Goal: Information Seeking & Learning: Learn about a topic

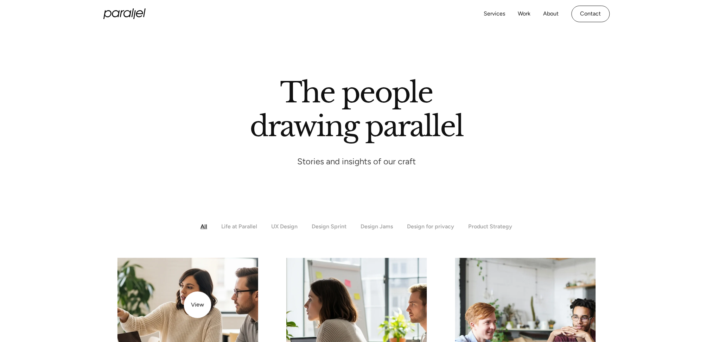
click at [195, 305] on img at bounding box center [188, 328] width 148 height 148
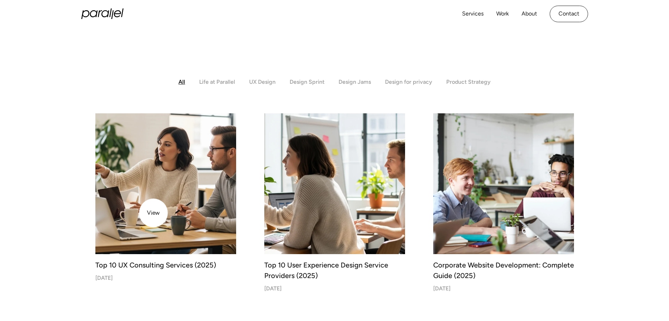
scroll to position [171, 0]
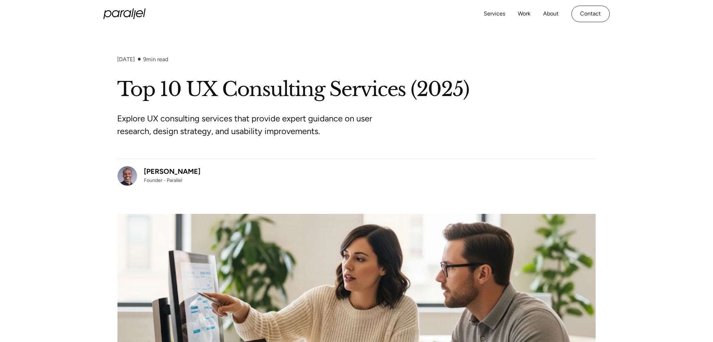
drag, startPoint x: 198, startPoint y: 172, endPoint x: 144, endPoint y: 172, distance: 54.2
click at [144, 172] on div "[PERSON_NAME] Founder - Parallel" at bounding box center [356, 172] width 478 height 27
copy div "[PERSON_NAME]"
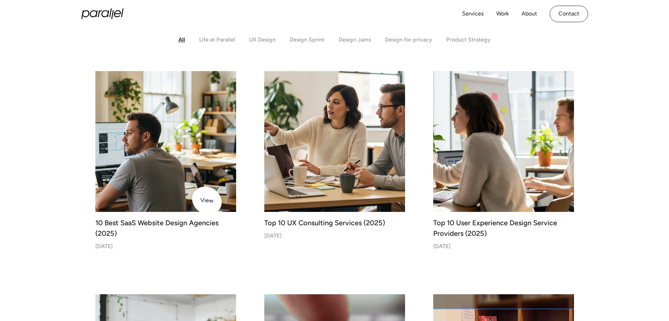
click at [178, 179] on img at bounding box center [166, 142] width 148 height 148
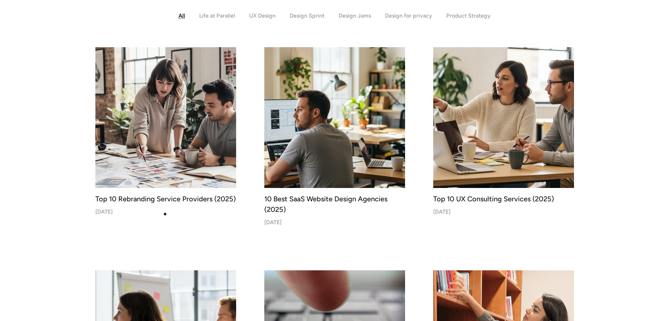
scroll to position [211, 0]
click at [145, 151] on img at bounding box center [166, 117] width 148 height 148
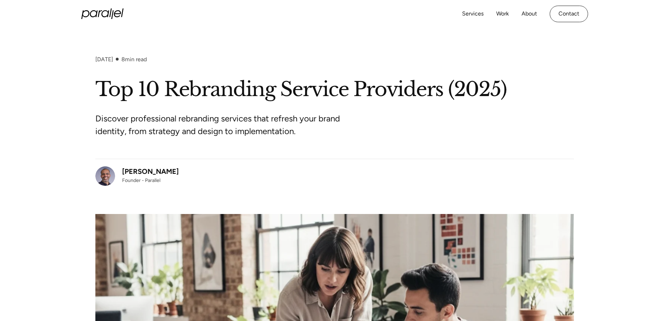
drag, startPoint x: 179, startPoint y: 173, endPoint x: 122, endPoint y: 174, distance: 56.3
click at [122, 174] on div "[PERSON_NAME] Founder - Parallel" at bounding box center [334, 172] width 478 height 27
copy div "[PERSON_NAME]"
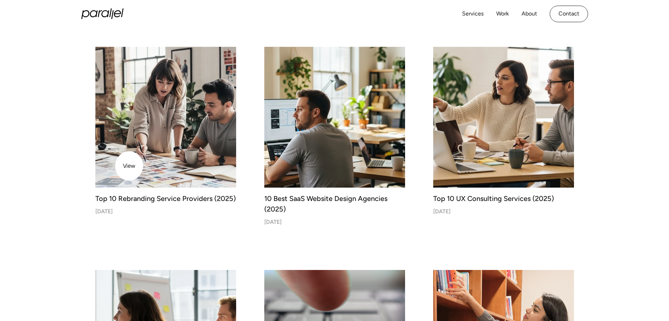
click at [130, 157] on img at bounding box center [166, 117] width 148 height 148
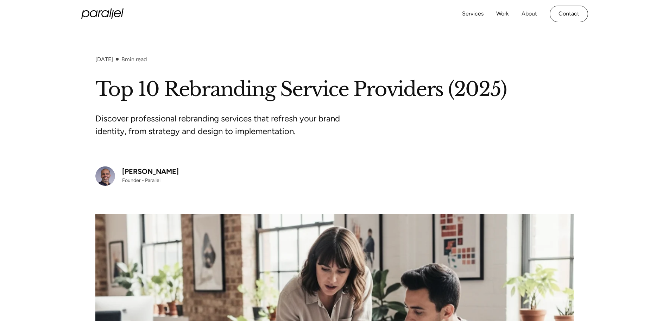
drag, startPoint x: 175, startPoint y: 173, endPoint x: 121, endPoint y: 173, distance: 53.8
click at [121, 173] on div "[PERSON_NAME] Founder - Parallel" at bounding box center [334, 172] width 478 height 27
copy div "[PERSON_NAME]"
